Goal: Learn about a topic

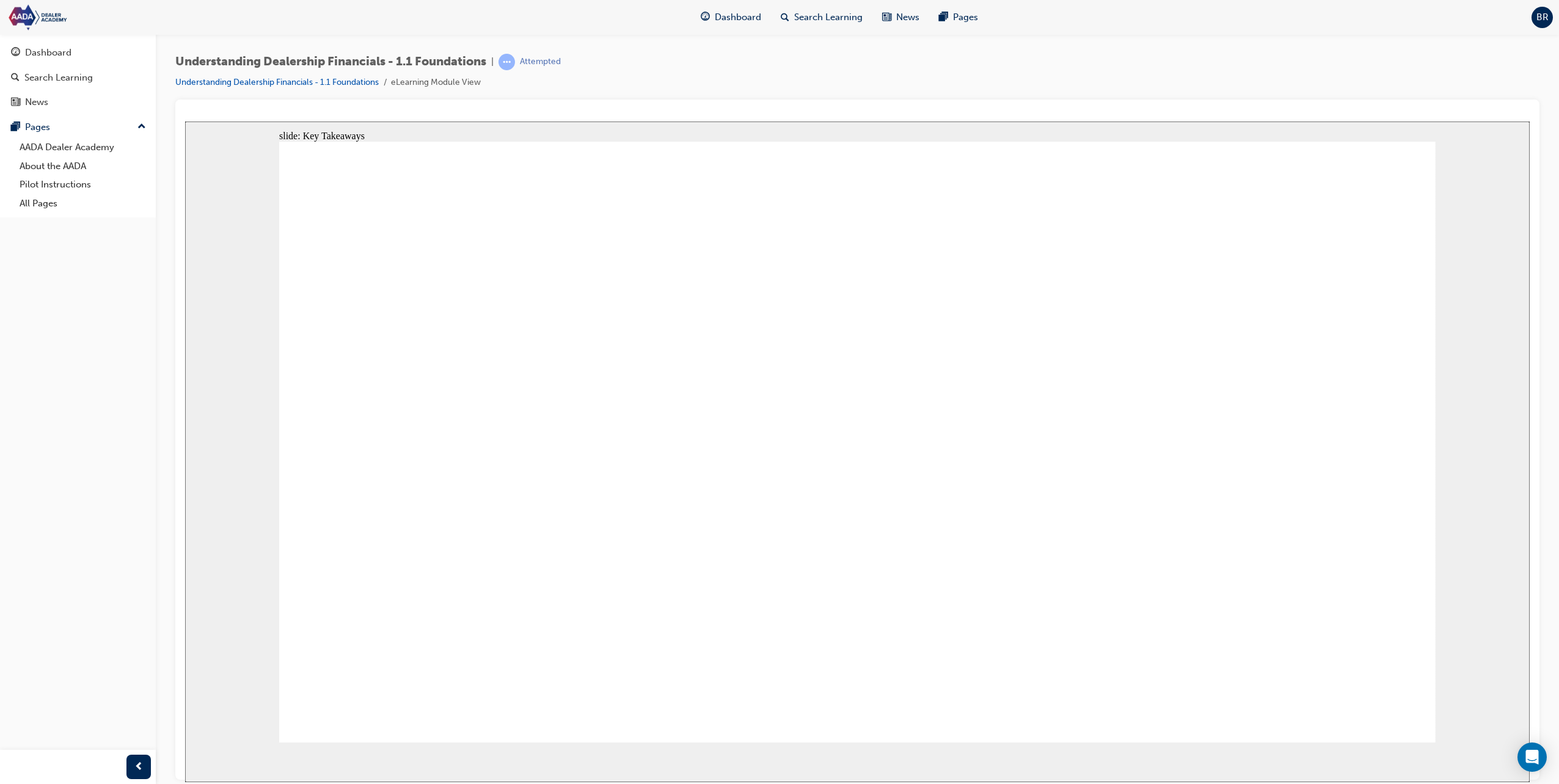
drag, startPoint x: 478, startPoint y: 666, endPoint x: 486, endPoint y: 639, distance: 28.2
